Goal: Transaction & Acquisition: Purchase product/service

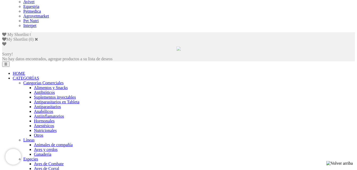
scroll to position [281, 0]
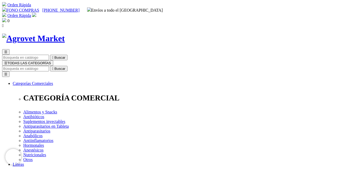
click at [49, 66] on input "Buscar" at bounding box center [25, 69] width 47 height 6
